Goal: Find specific page/section: Find specific page/section

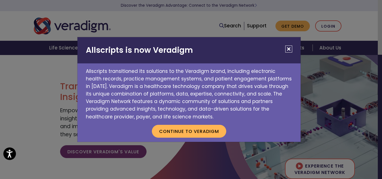
click at [287, 49] on button "Close" at bounding box center [288, 49] width 7 height 7
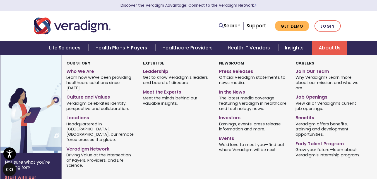
click at [304, 98] on link "Job Openings" at bounding box center [330, 96] width 68 height 8
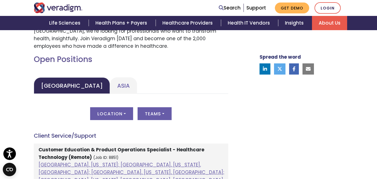
scroll to position [241, 0]
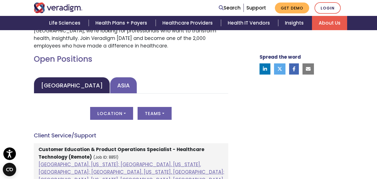
click at [110, 84] on link "Asia" at bounding box center [123, 85] width 27 height 16
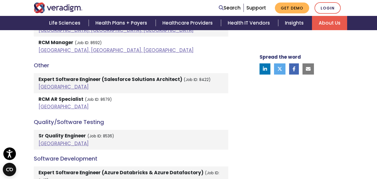
scroll to position [1086, 0]
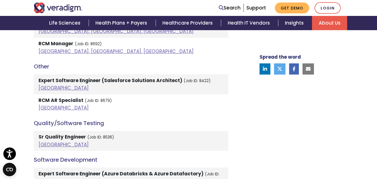
click at [44, 131] on li "Sr Quality Engineer (Job ID: 8536) India" at bounding box center [131, 141] width 195 height 20
click at [42, 141] on link "India" at bounding box center [64, 144] width 50 height 7
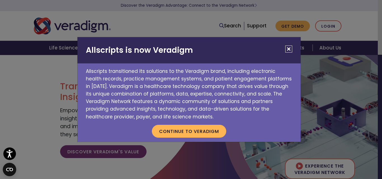
click at [289, 49] on button "Close" at bounding box center [288, 49] width 7 height 7
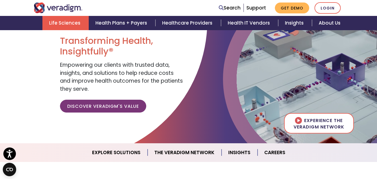
scroll to position [26, 0]
